Goal: Check status: Check status

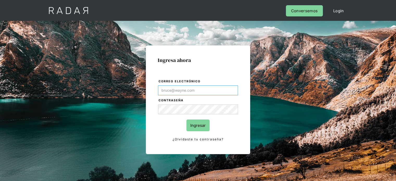
type input "Evans@prontopaga.com"
click at [191, 126] on input "Ingresar" at bounding box center [197, 125] width 23 height 12
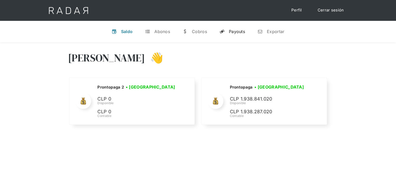
click at [233, 31] on div "Payouts" at bounding box center [237, 31] width 16 height 5
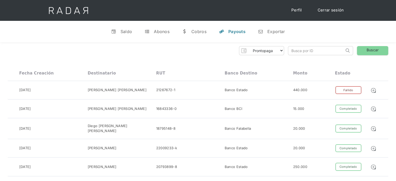
click at [293, 49] on input "search" at bounding box center [316, 50] width 56 height 9
paste input "a9870856-1b8a-4b76-9ba1-d74116273e92"
drag, startPoint x: 298, startPoint y: 52, endPoint x: 289, endPoint y: 51, distance: 9.4
click at [289, 51] on input "a9870856-1b8a-4b76-9ba1-d74116273e92" at bounding box center [316, 50] width 56 height 9
click at [291, 51] on input "a9870856-1b8a-4b76-9ba1-d74116273e92" at bounding box center [316, 50] width 56 height 9
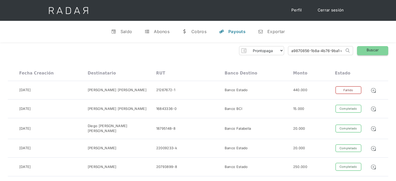
type input "a9870856-1b8a-4b76-9ba1-d74116273e92"
click at [365, 52] on link "Buscar" at bounding box center [372, 50] width 31 height 9
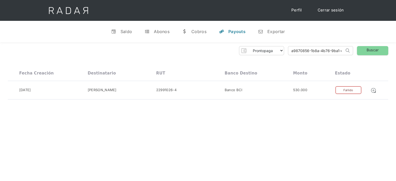
scroll to position [0, 23]
drag, startPoint x: 289, startPoint y: 49, endPoint x: 357, endPoint y: 57, distance: 68.1
click at [357, 57] on div "Prontopaga Prontopaga 2 Thank you! Your submission has been received! Oops! Som…" at bounding box center [198, 72] width 396 height 61
paste input "7030fae6-aee1-4b69-ad87-29ff55c61500"
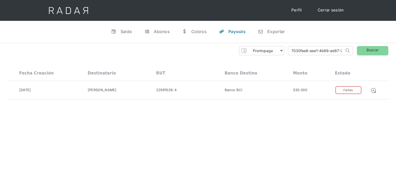
drag, startPoint x: 322, startPoint y: 50, endPoint x: 287, endPoint y: 53, distance: 35.4
click at [287, 53] on div "Prontopaga Prontopaga 2 Thank you! Your submission has been received! Oops! Som…" at bounding box center [198, 50] width 380 height 9
click at [292, 52] on input "7030fae6-aee1-4b69-ad87-29ff55c61500" at bounding box center [316, 50] width 56 height 9
type input "7030fae6-aee1-4b69-ad87-29ff55c61500"
click at [361, 52] on link "Buscar" at bounding box center [372, 50] width 31 height 9
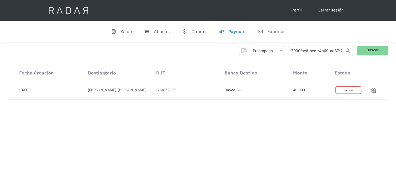
click at [330, 11] on link "Cerrar sesión" at bounding box center [330, 10] width 37 height 10
